Goal: Navigation & Orientation: Find specific page/section

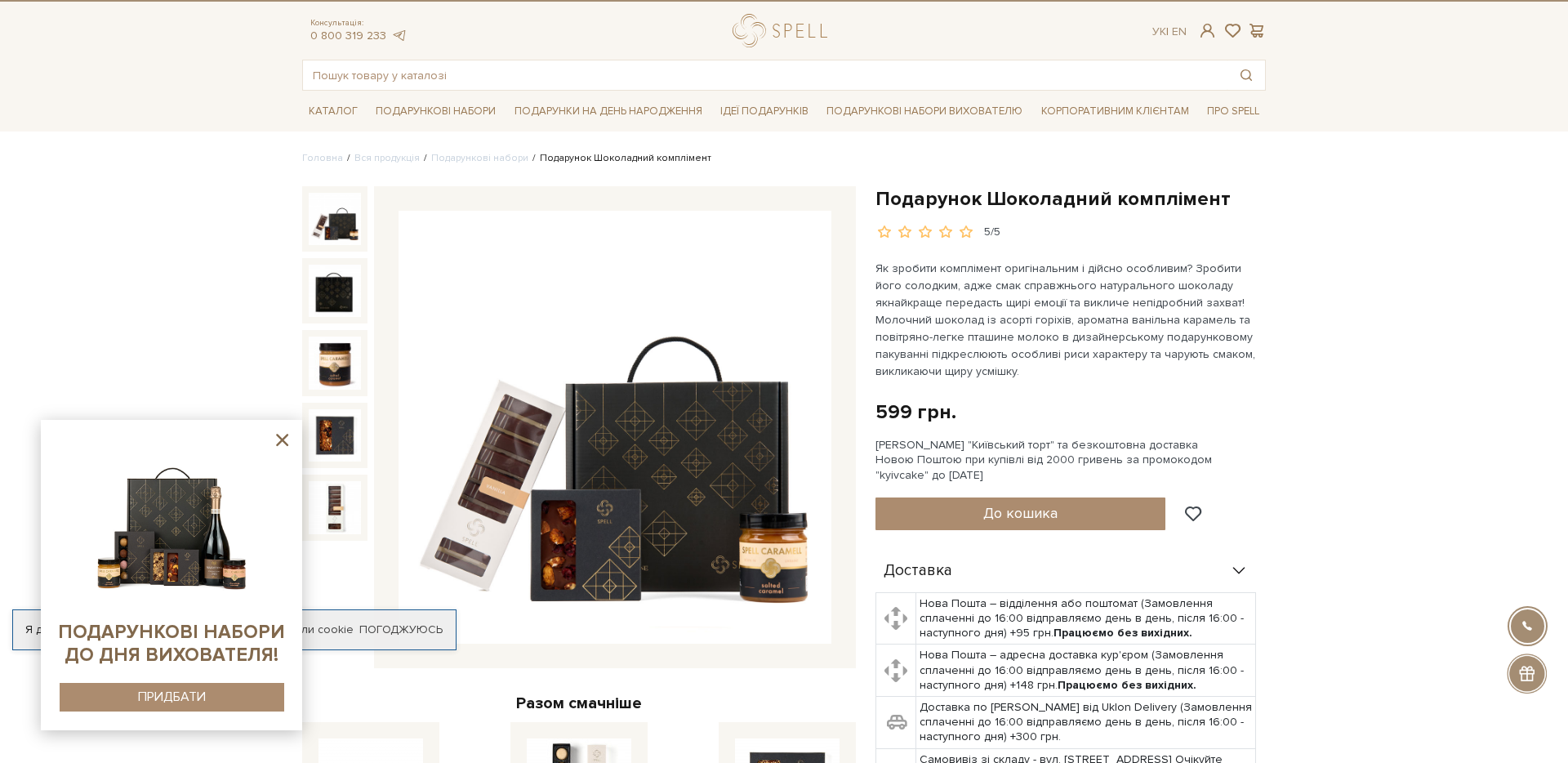
scroll to position [30, 0]
click at [484, 160] on link "Подарункові набори" at bounding box center [479, 157] width 97 height 13
click at [487, 153] on link "Подарункові набори" at bounding box center [479, 157] width 97 height 13
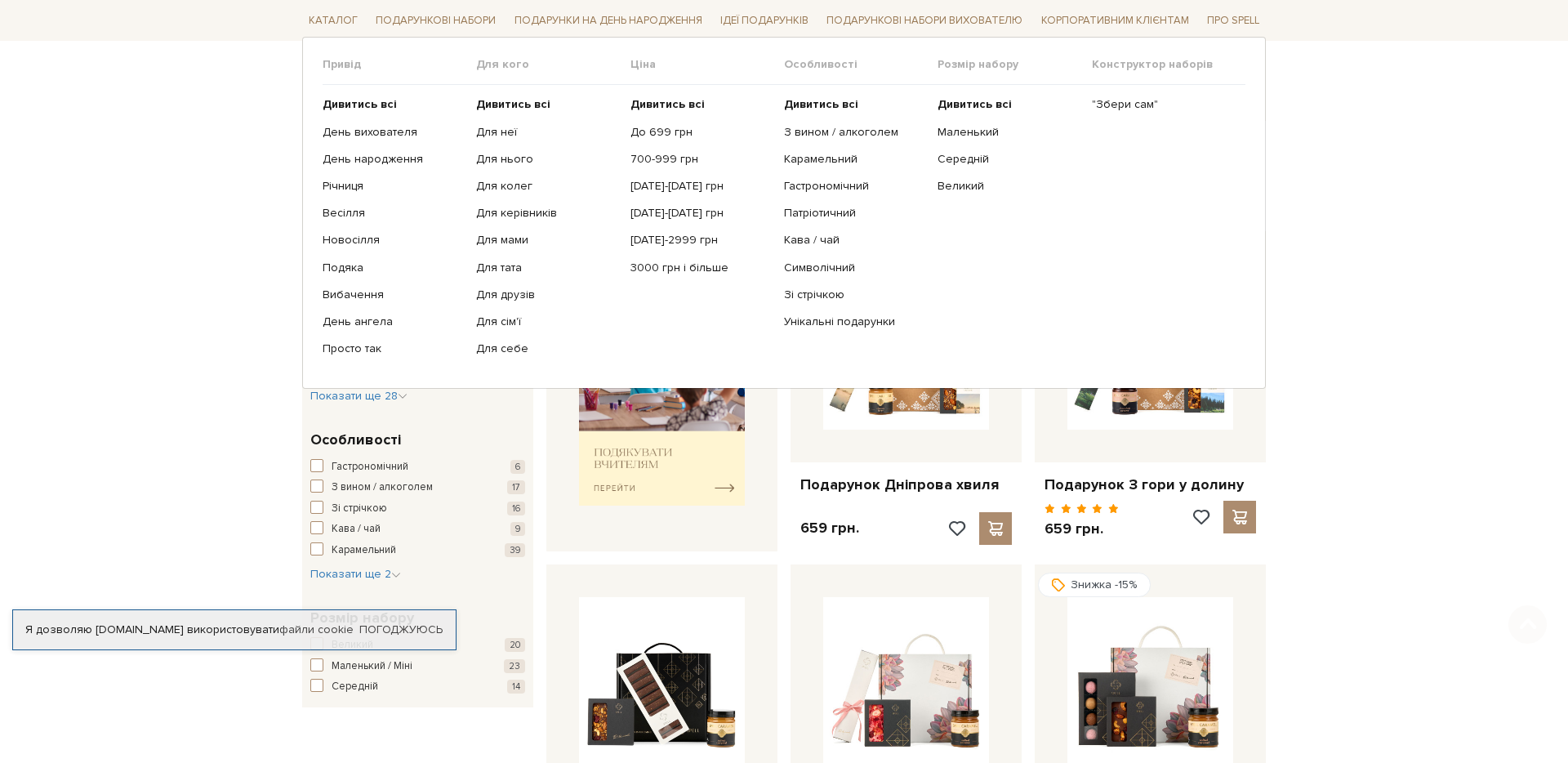
scroll to position [467, 0]
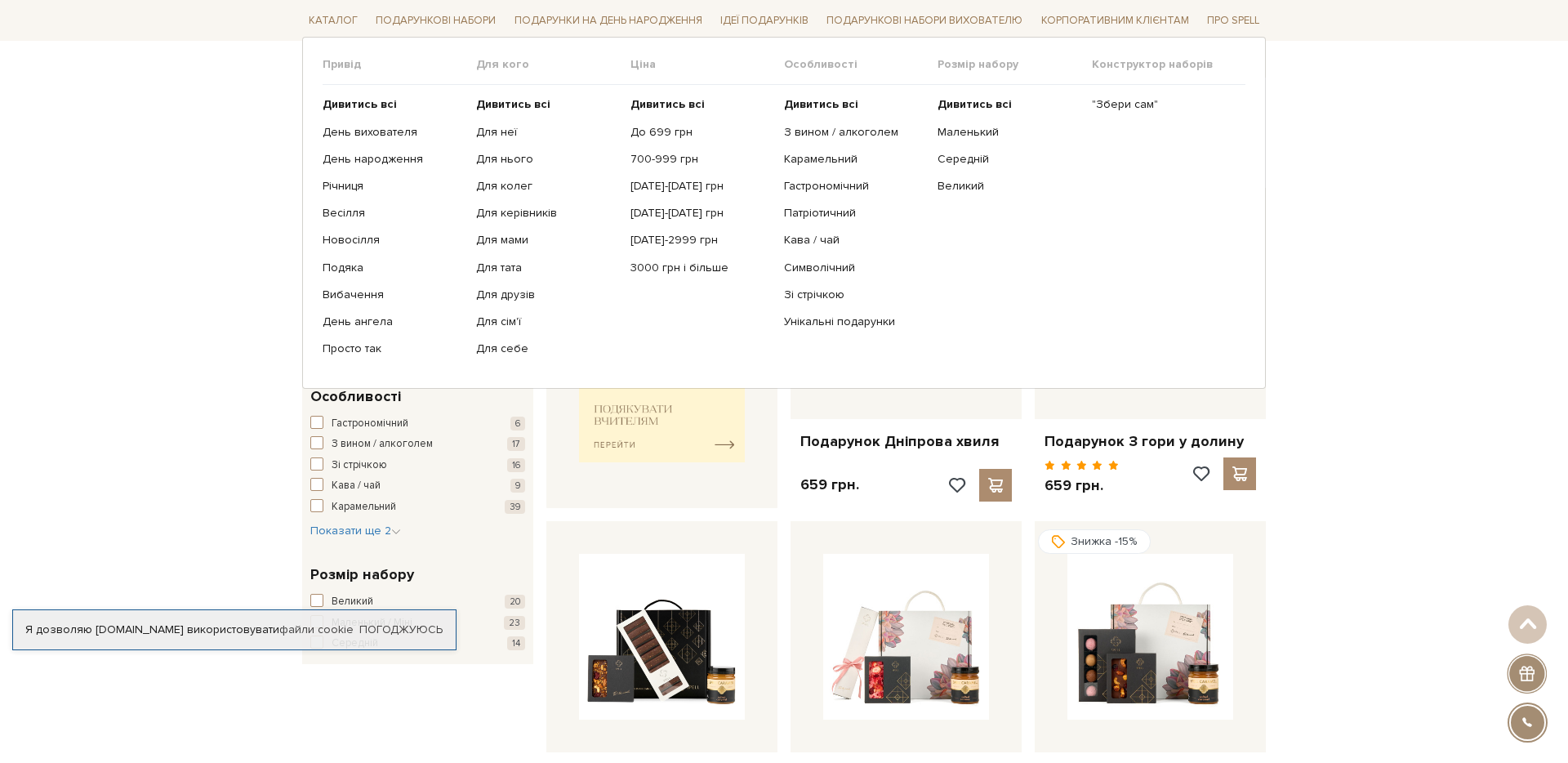
drag, startPoint x: 0, startPoint y: 0, endPoint x: 1504, endPoint y: 368, distance: 1548.4
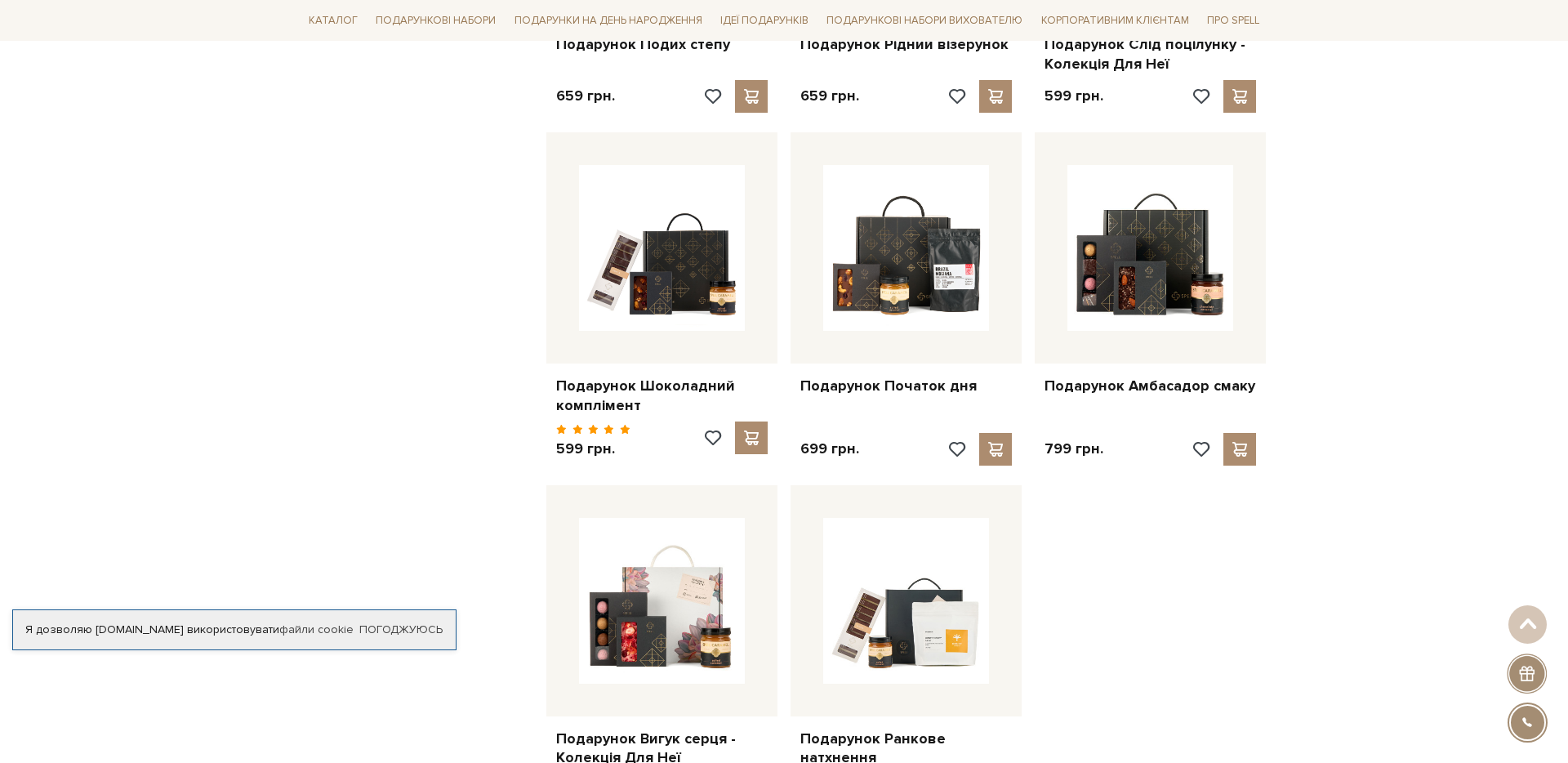
scroll to position [1583, 0]
